Goal: Transaction & Acquisition: Purchase product/service

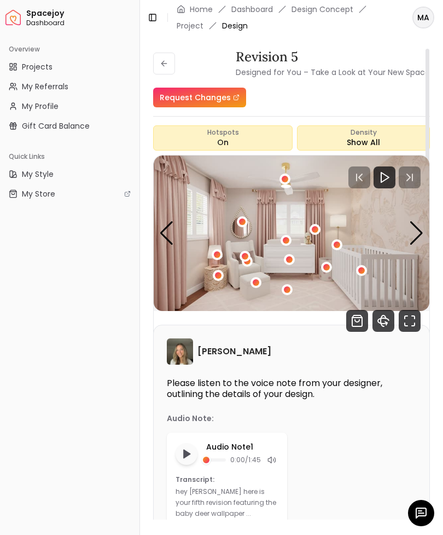
click at [383, 320] on icon "360 View" at bounding box center [384, 321] width 22 height 22
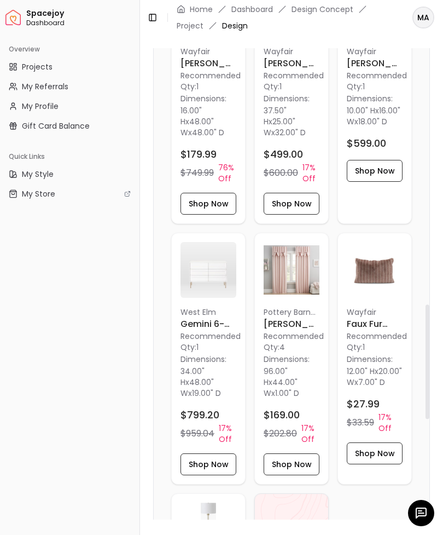
click at [152, 305] on div "Revision 5 Designed for You – Take a Look at Your New Space Request Changes Rev…" at bounding box center [291, 283] width 303 height 496
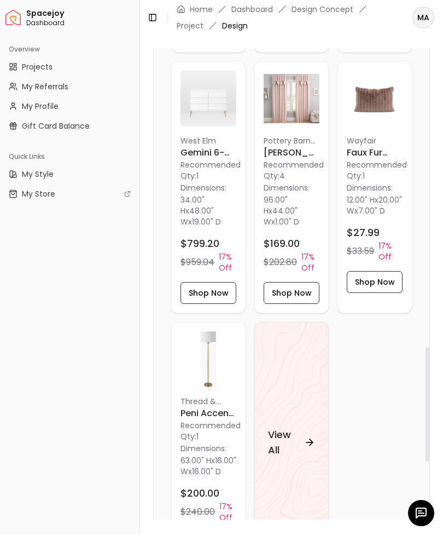
scroll to position [1322, 0]
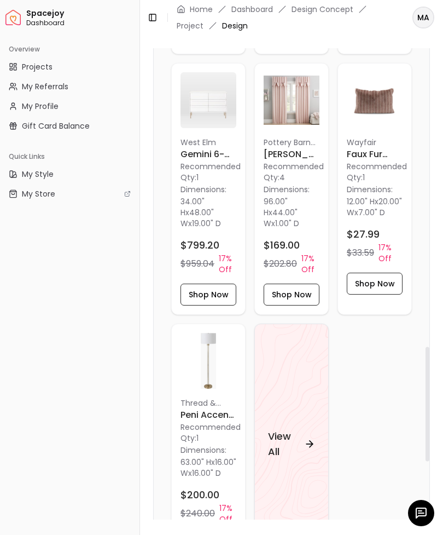
click at [203, 100] on img at bounding box center [209, 100] width 56 height 56
click at [282, 439] on h4 "View All" at bounding box center [284, 444] width 32 height 31
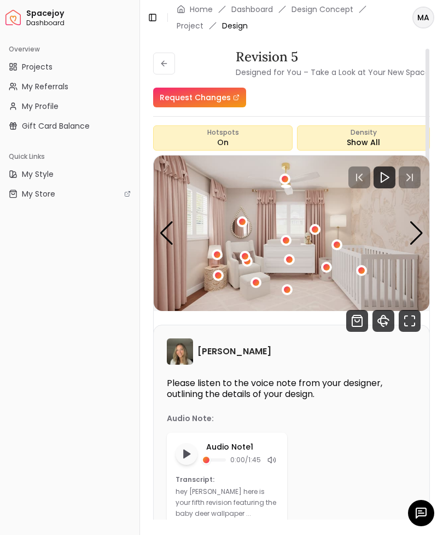
scroll to position [32, 0]
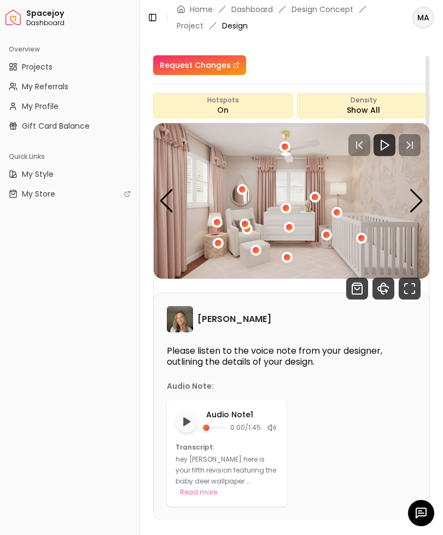
click at [406, 288] on icon "Fullscreen" at bounding box center [410, 288] width 22 height 22
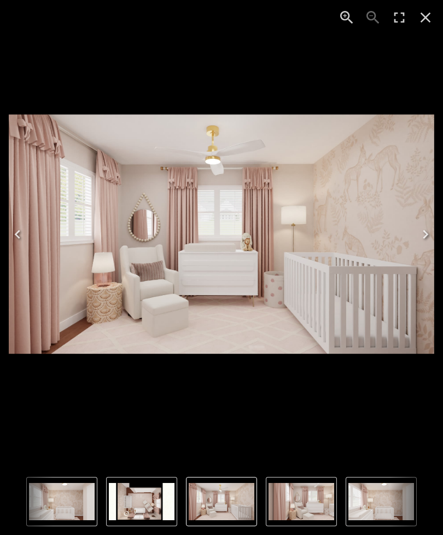
click at [420, 17] on icon "Close" at bounding box center [426, 18] width 18 height 18
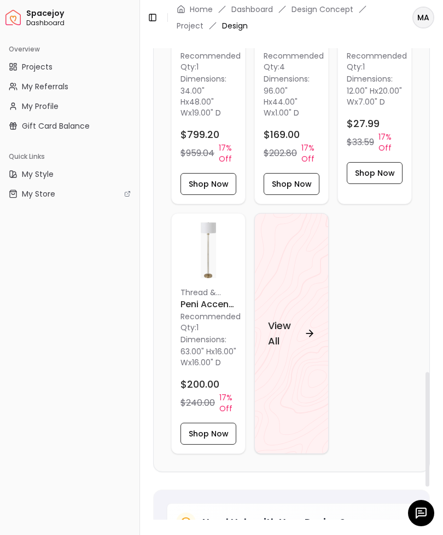
scroll to position [1433, 0]
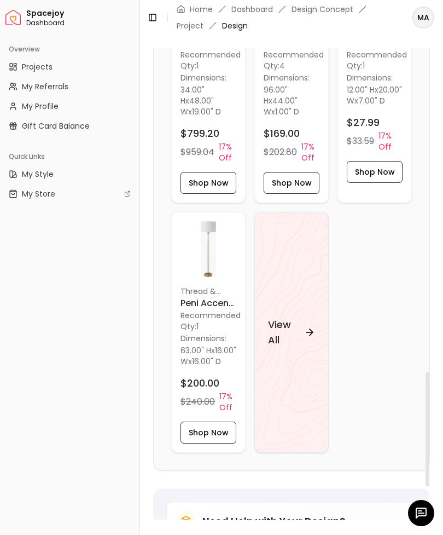
click at [274, 317] on h4 "View All" at bounding box center [284, 332] width 32 height 31
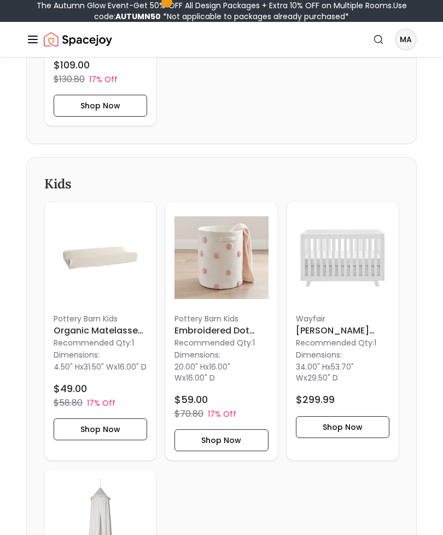
scroll to position [2865, 0]
click at [84, 283] on img at bounding box center [101, 258] width 94 height 94
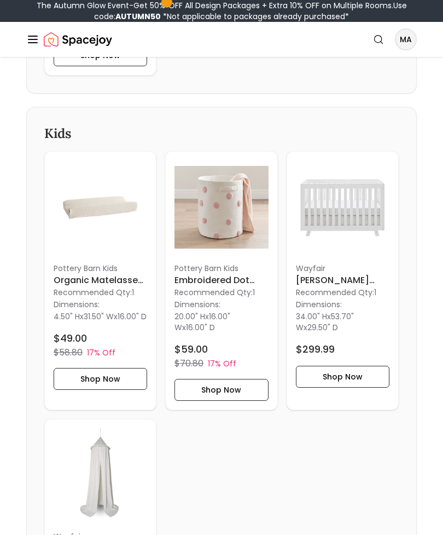
scroll to position [2916, 0]
click at [86, 207] on img at bounding box center [101, 207] width 94 height 94
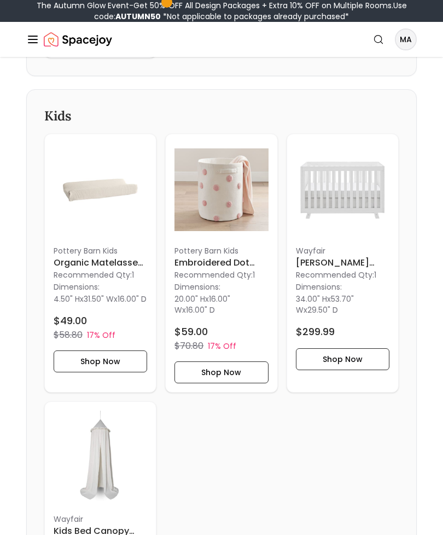
click at [72, 293] on p "Dimensions:" at bounding box center [77, 286] width 46 height 13
click at [80, 372] on button "Shop Now" at bounding box center [101, 361] width 94 height 22
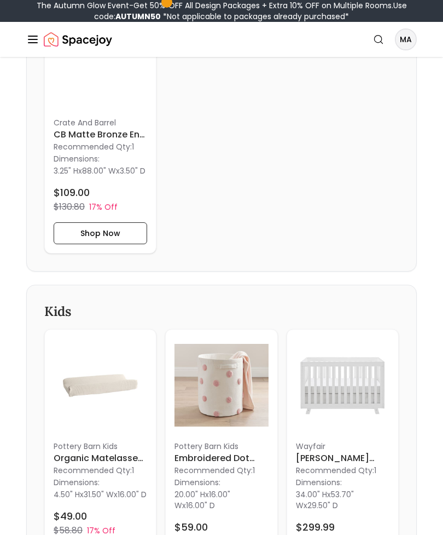
scroll to position [2917, 0]
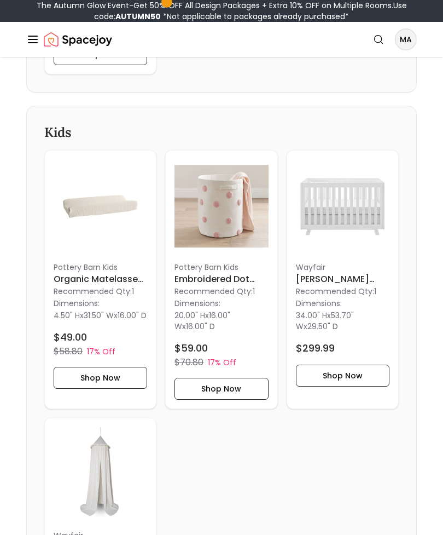
click at [79, 389] on button "Shop Now" at bounding box center [101, 378] width 94 height 22
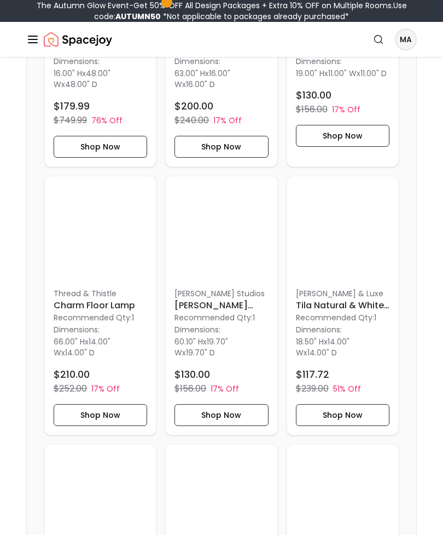
scroll to position [559, 0]
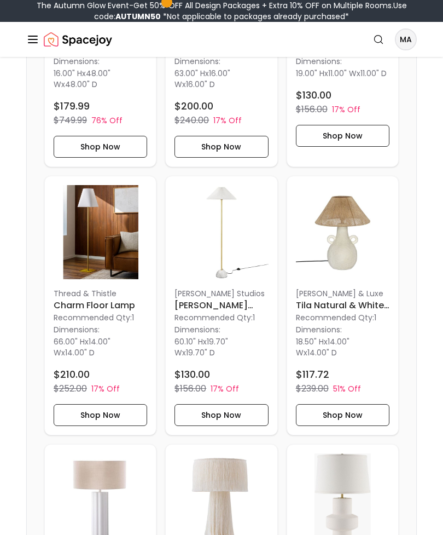
click at [98, 253] on img at bounding box center [101, 232] width 94 height 94
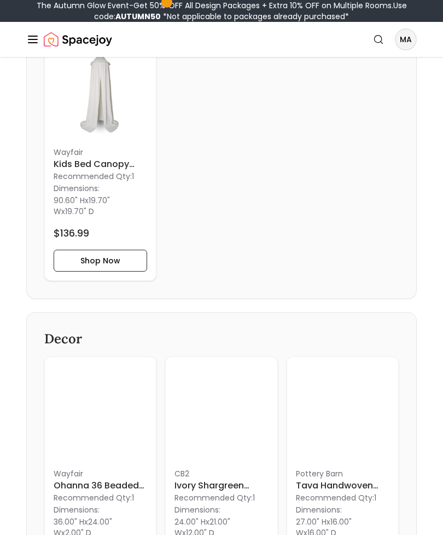
scroll to position [3482, 0]
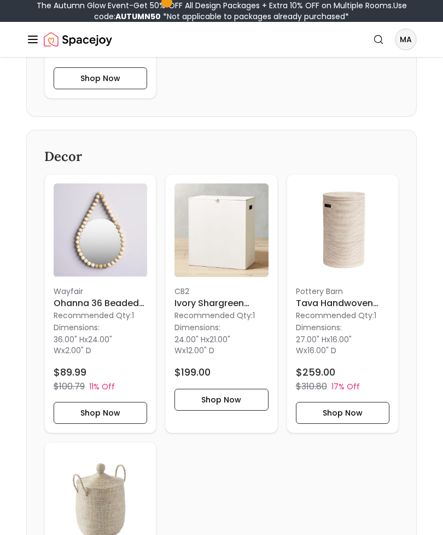
click at [213, 253] on img at bounding box center [222, 230] width 94 height 94
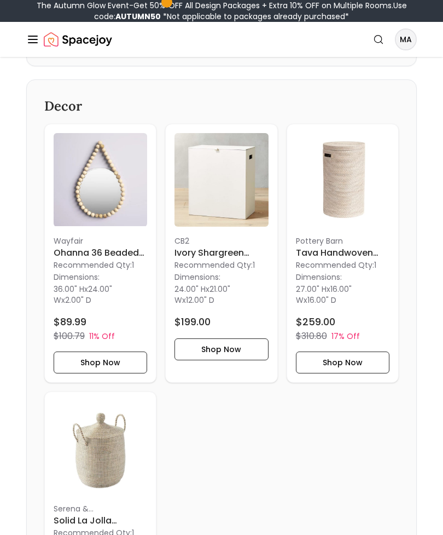
scroll to position [3547, 0]
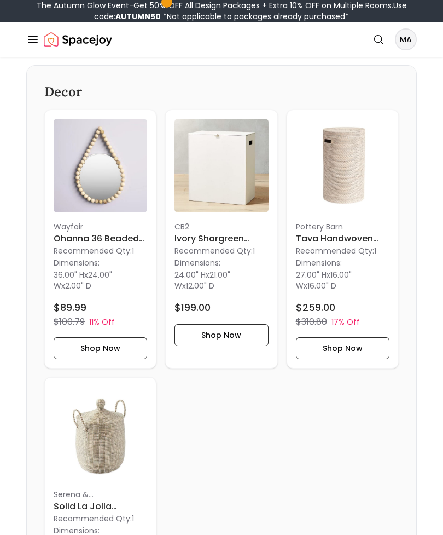
click at [305, 245] on h6 "Tava Handwoven Rattan Hamper" at bounding box center [343, 238] width 94 height 13
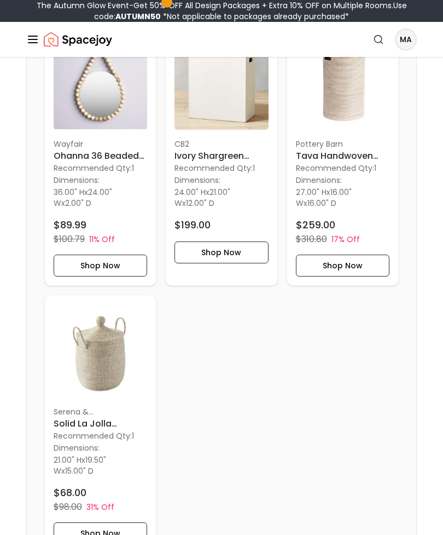
scroll to position [3633, 0]
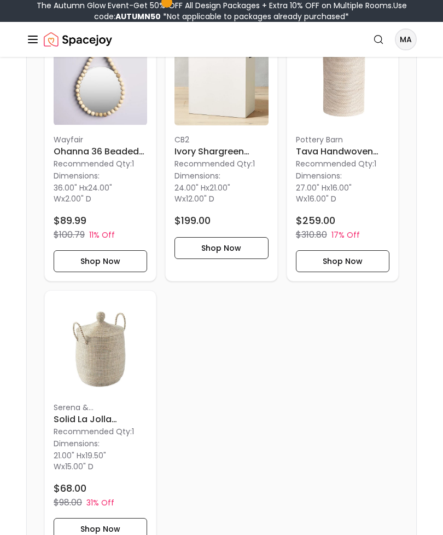
click at [89, 370] on img at bounding box center [101, 347] width 94 height 94
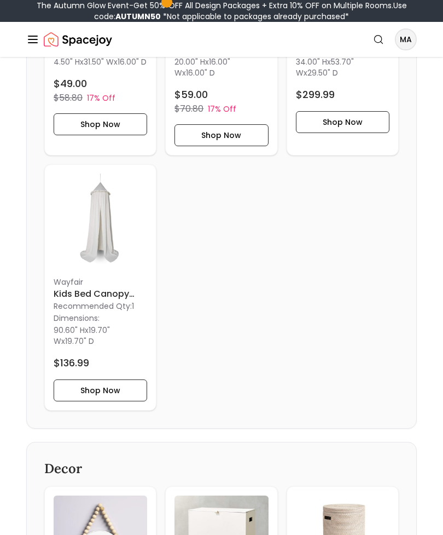
scroll to position [3090, 0]
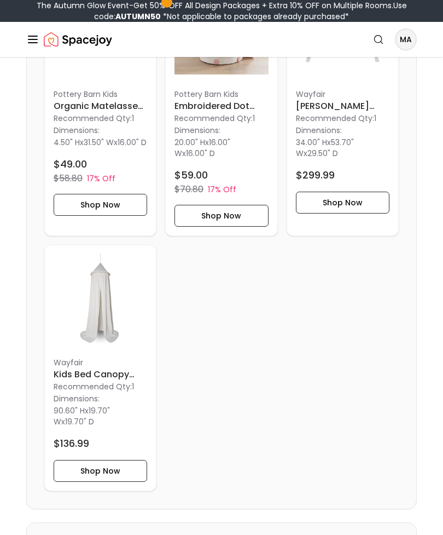
click at [91, 311] on img at bounding box center [101, 301] width 94 height 94
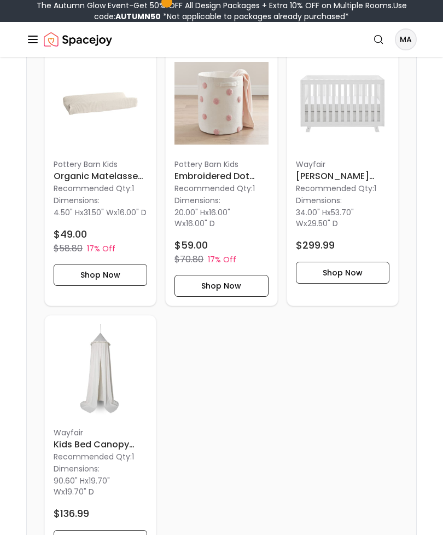
scroll to position [2853, 0]
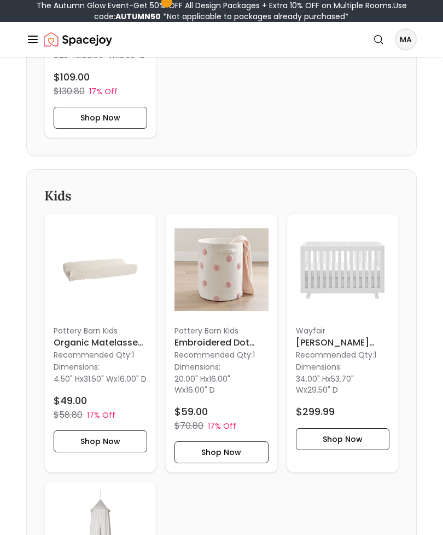
click at [89, 284] on img at bounding box center [101, 270] width 94 height 94
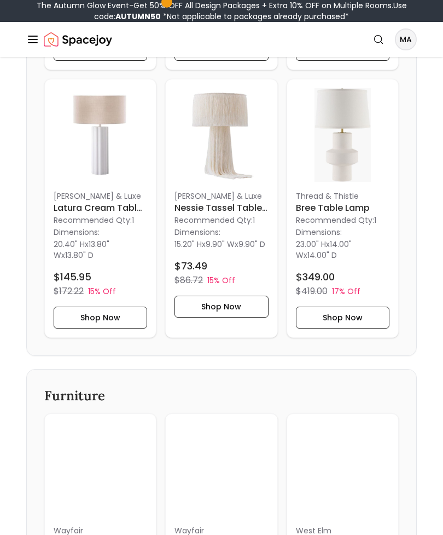
scroll to position [915, 0]
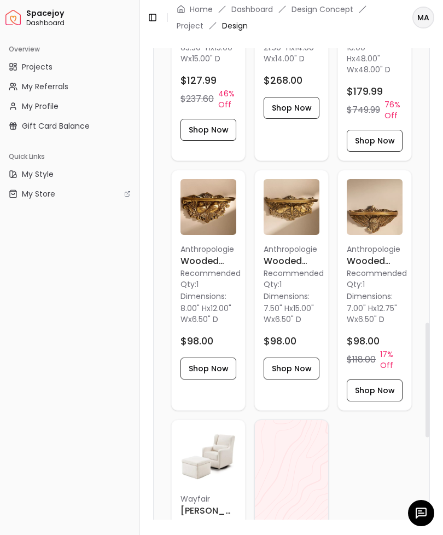
scroll to position [32, 0]
click at [275, 530] on h4 "View All" at bounding box center [284, 545] width 32 height 31
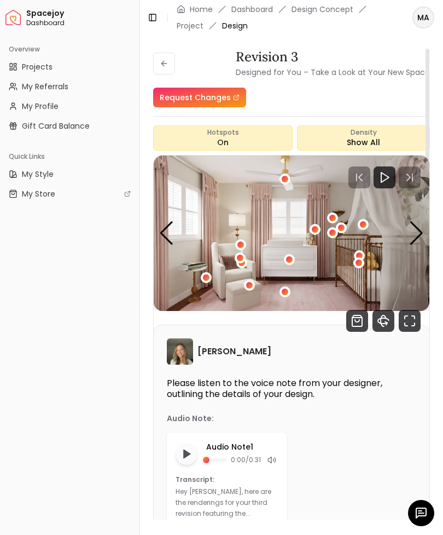
click at [164, 59] on icon at bounding box center [164, 63] width 9 height 9
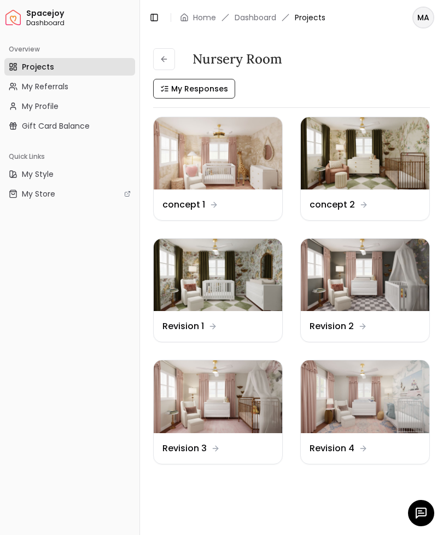
scroll to position [3, 0]
click at [334, 275] on img at bounding box center [365, 275] width 129 height 72
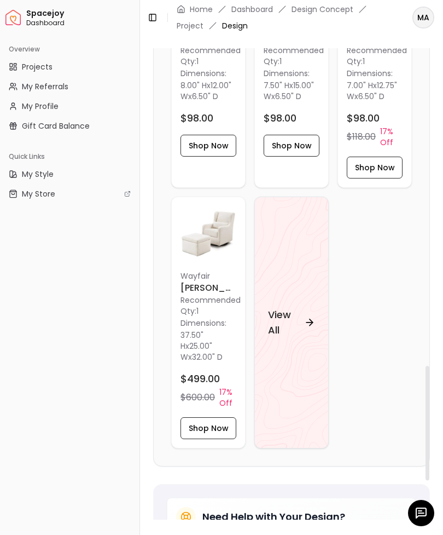
scroll to position [1622, 0]
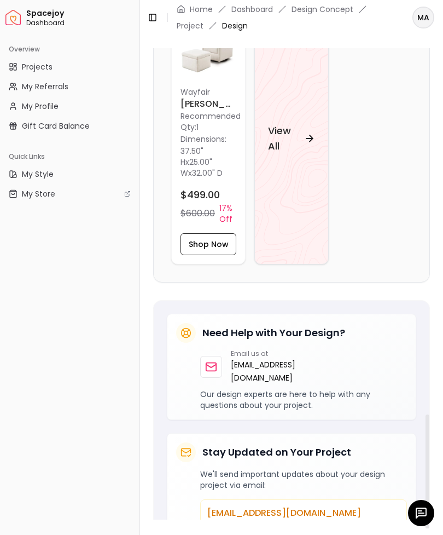
click at [276, 123] on h4 "View All" at bounding box center [284, 138] width 32 height 31
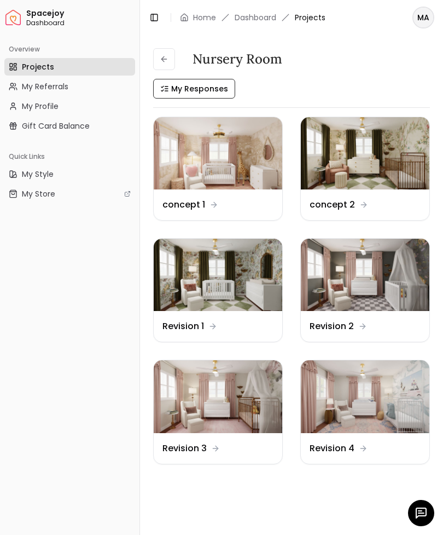
scroll to position [3, 0]
click at [340, 159] on img at bounding box center [365, 153] width 129 height 72
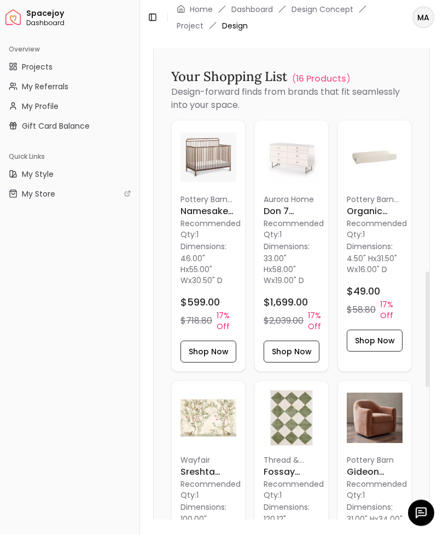
scroll to position [30, 0]
click at [368, 205] on h6 "Organic Matelasse Changing Pad Cover" at bounding box center [375, 211] width 56 height 13
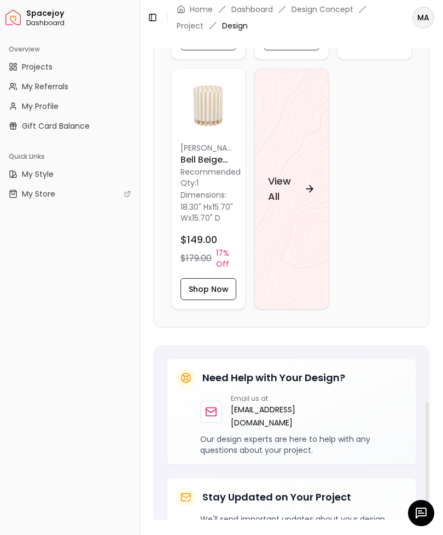
scroll to position [1551, 0]
click at [274, 174] on h4 "View All" at bounding box center [284, 189] width 32 height 31
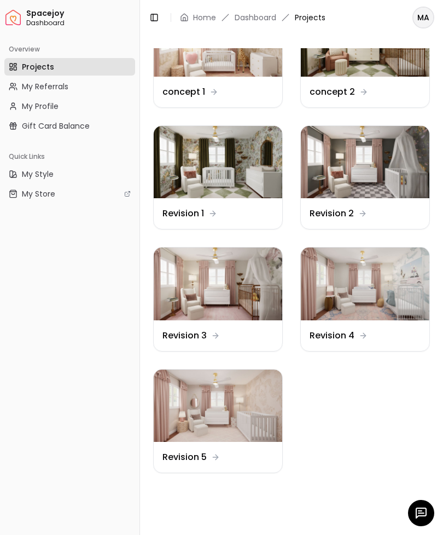
scroll to position [166, 0]
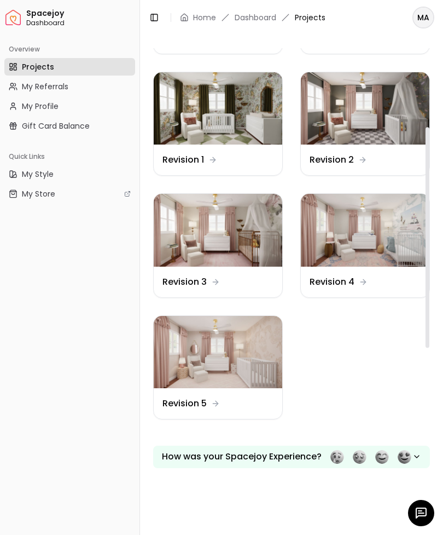
click at [182, 237] on img at bounding box center [218, 230] width 129 height 72
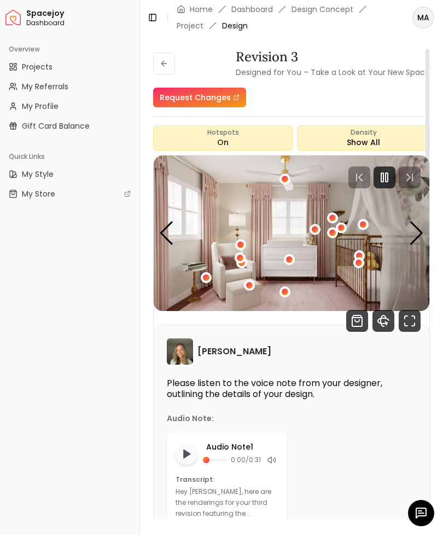
click at [375, 326] on icon "360 View" at bounding box center [384, 321] width 22 height 22
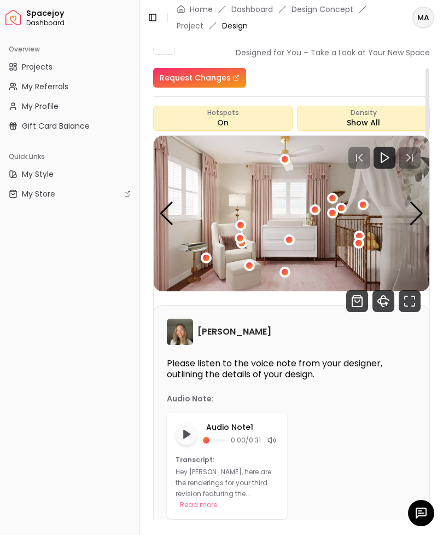
scroll to position [13, 0]
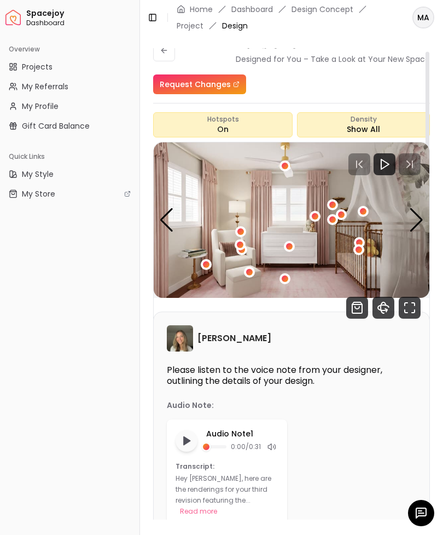
click at [381, 302] on icon "360 View" at bounding box center [383, 307] width 5 height 11
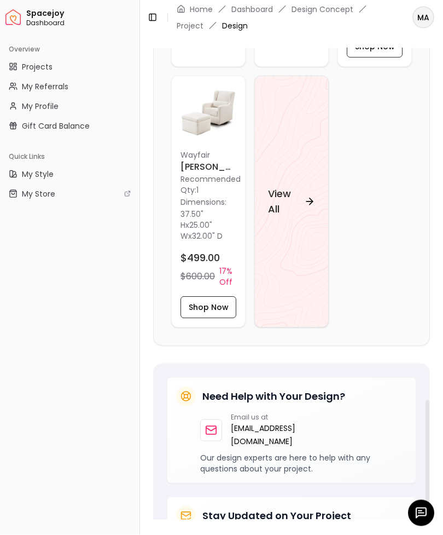
scroll to position [18, 0]
click at [278, 187] on h4 "View All" at bounding box center [284, 202] width 32 height 31
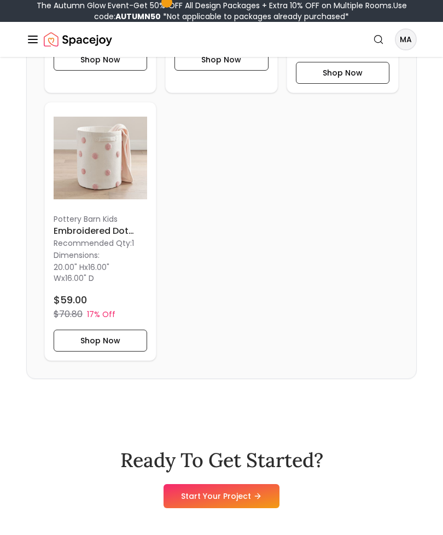
scroll to position [3408, 0]
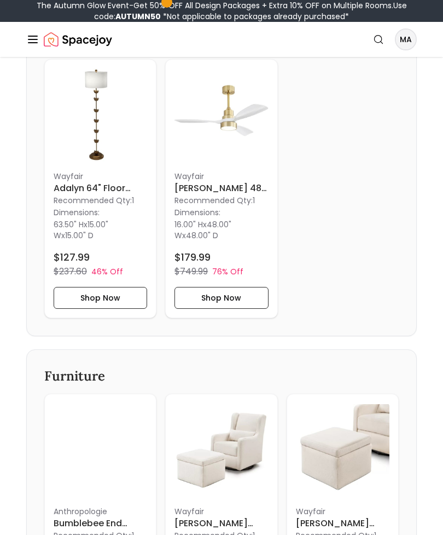
scroll to position [275, 0]
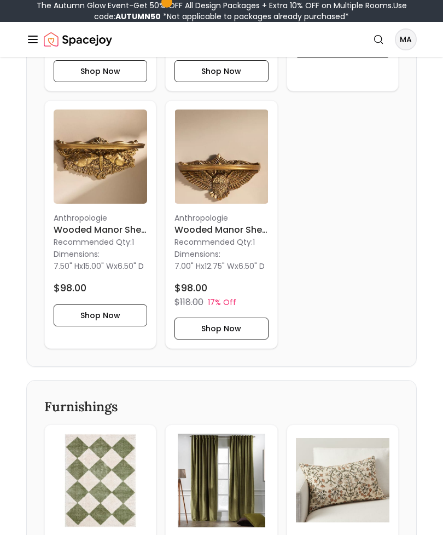
scroll to position [1468, 0]
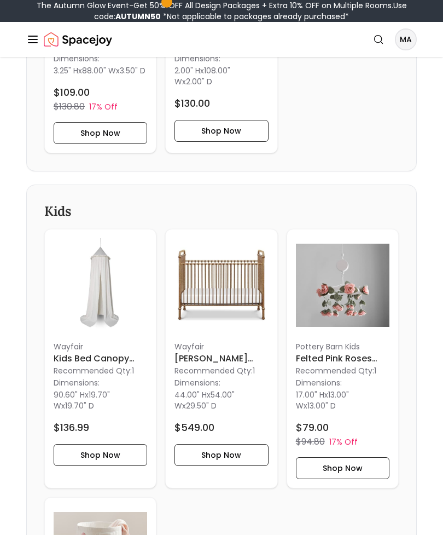
scroll to position [3188, 0]
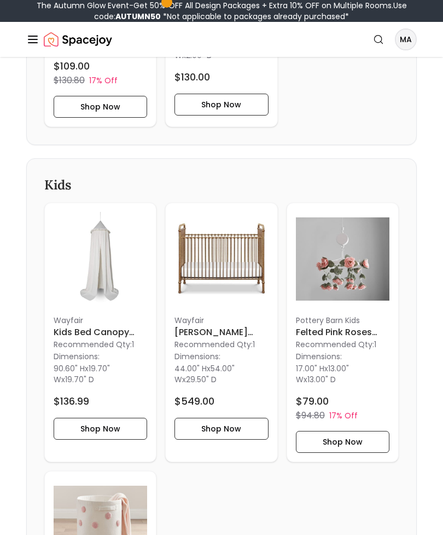
click at [331, 293] on img at bounding box center [343, 259] width 94 height 94
